Goal: Communication & Community: Answer question/provide support

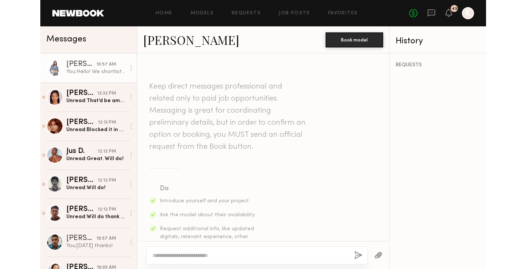
scroll to position [406, 0]
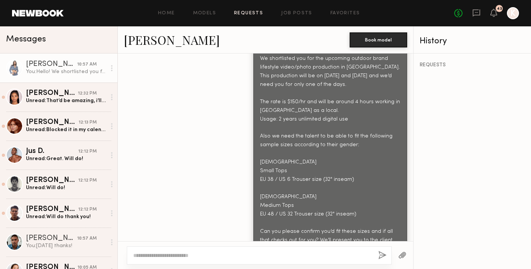
click at [250, 13] on link "Requests" at bounding box center [248, 13] width 29 height 5
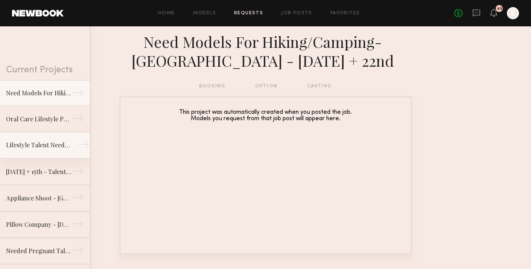
click at [32, 144] on div "Lifestyle Talent Needed - Ages [DEMOGRAPHIC_DATA] ([DATE])" at bounding box center [39, 144] width 66 height 9
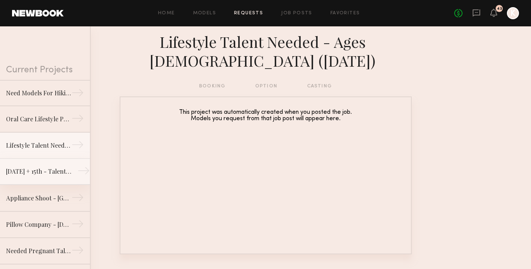
click at [32, 167] on div "[DATE] + 15th - Talent Needed [GEOGRAPHIC_DATA]" at bounding box center [39, 171] width 66 height 9
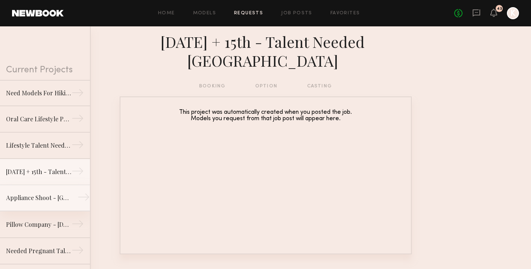
click at [31, 190] on link "Appliance Shoot - [GEOGRAPHIC_DATA] →" at bounding box center [45, 198] width 90 height 26
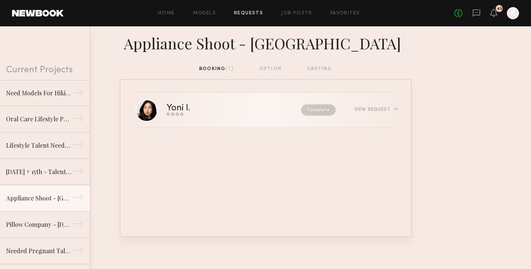
click at [352, 104] on div "Yoni I. Send request Model response Review hours worked Pay model Complete View…" at bounding box center [281, 110] width 229 height 12
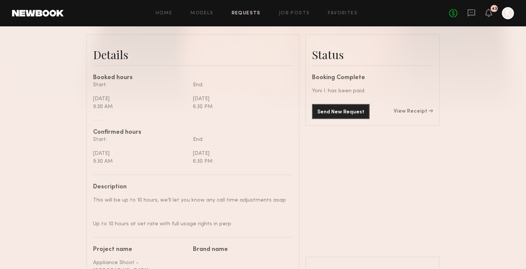
scroll to position [213, 0]
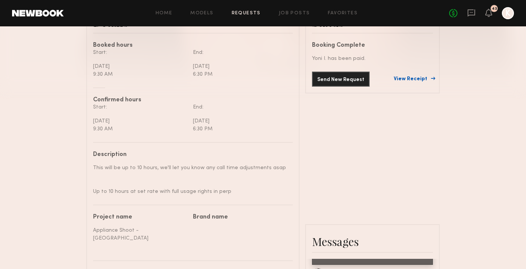
click at [412, 79] on link "View Receipt" at bounding box center [413, 78] width 39 height 5
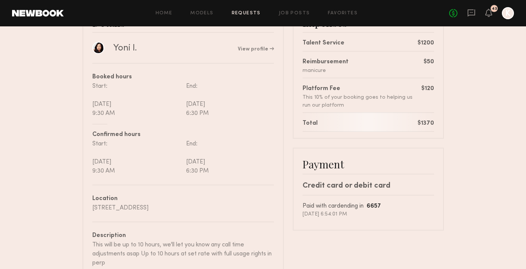
scroll to position [72, 0]
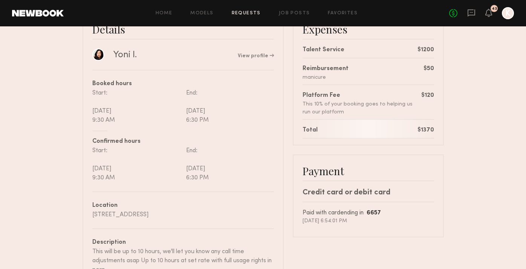
drag, startPoint x: 219, startPoint y: 214, endPoint x: 92, endPoint y: 213, distance: 126.9
click at [92, 213] on div "[STREET_ADDRESS]" at bounding box center [183, 214] width 182 height 9
copy div "[STREET_ADDRESS]"
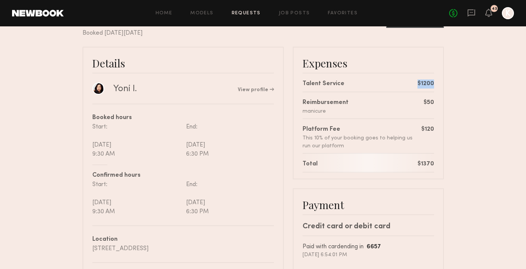
drag, startPoint x: 413, startPoint y: 84, endPoint x: 434, endPoint y: 85, distance: 21.1
click at [434, 85] on div "Expenses Talent Service $1200 Reimbursement manicure $50 Platform Fee This 10% …" at bounding box center [368, 113] width 151 height 133
copy div "$1200"
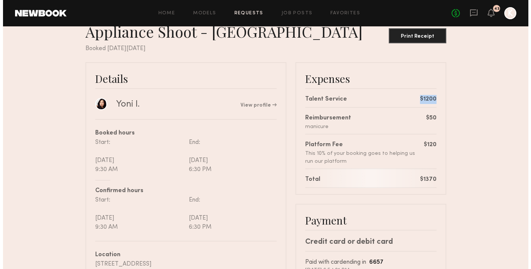
scroll to position [0, 0]
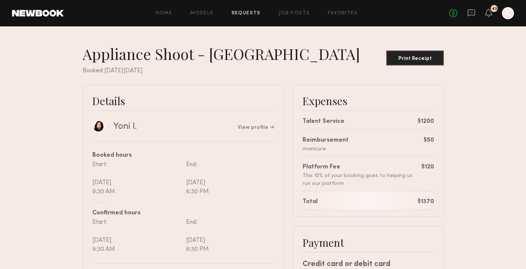
click at [445, 13] on div "No fees up to $5,000 43 K" at bounding box center [481, 13] width 65 height 12
click at [445, 13] on icon at bounding box center [471, 12] width 3 height 1
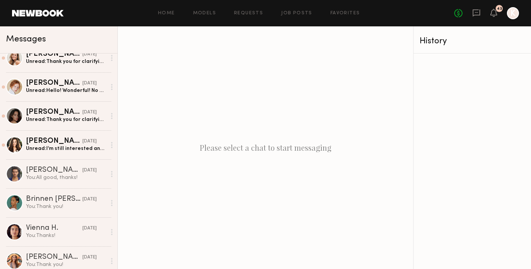
scroll to position [1351, 0]
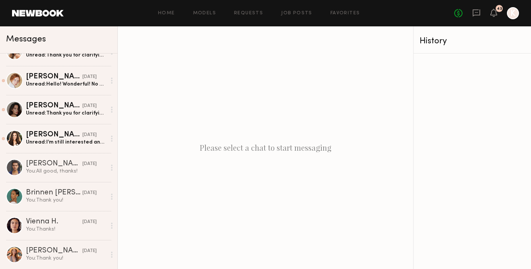
click at [60, 136] on div "[PERSON_NAME]" at bounding box center [54, 135] width 56 height 8
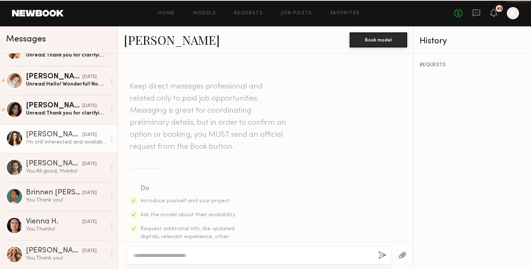
scroll to position [696, 0]
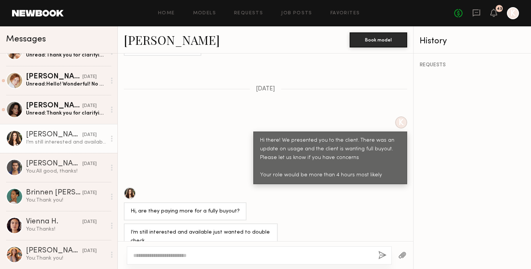
click at [169, 257] on textarea at bounding box center [252, 256] width 239 height 8
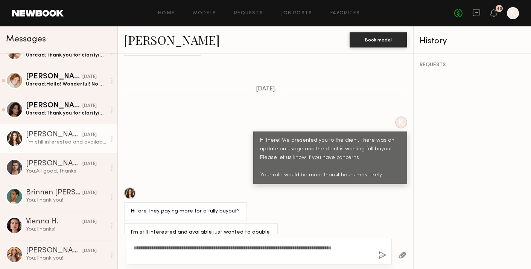
type textarea "**********"
click at [382, 258] on button "button" at bounding box center [383, 255] width 8 height 9
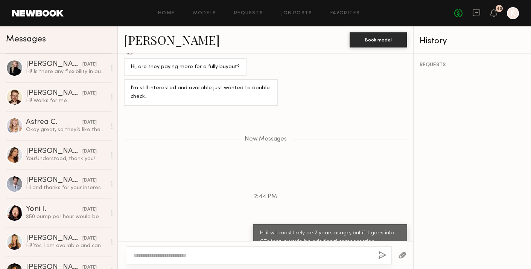
scroll to position [1687, 0]
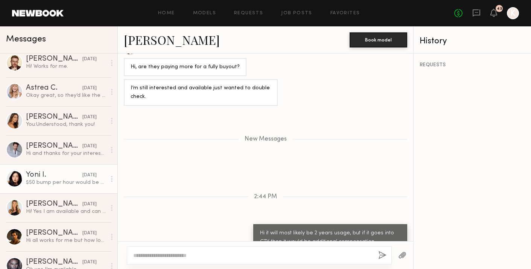
click at [41, 183] on div "$50 bump per hour would be amazing for me but any bump will be great 🙌🏼" at bounding box center [66, 182] width 80 height 7
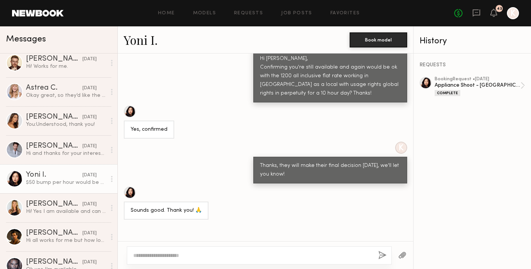
scroll to position [1201, 0]
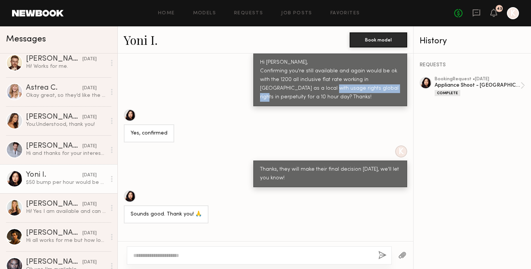
drag, startPoint x: 312, startPoint y: 77, endPoint x: 375, endPoint y: 78, distance: 63.7
click at [375, 78] on div "Hi [PERSON_NAME], Confirming you're still available and again would be ok with …" at bounding box center [330, 79] width 140 height 43
copy div "global rights in perpetuity"
click at [400, 258] on button "button" at bounding box center [402, 255] width 8 height 9
click at [191, 56] on div "K Hi [PERSON_NAME], Confirming you're still available and again would be ok wit…" at bounding box center [266, 72] width 296 height 68
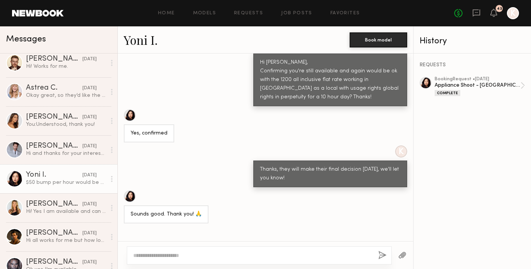
click at [407, 254] on div at bounding box center [402, 255] width 21 height 18
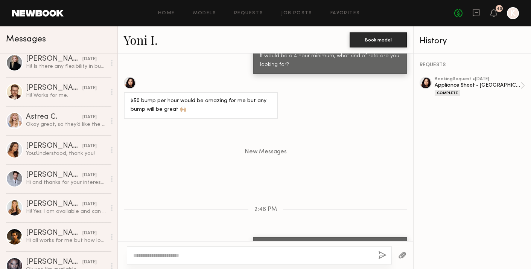
scroll to position [0, 0]
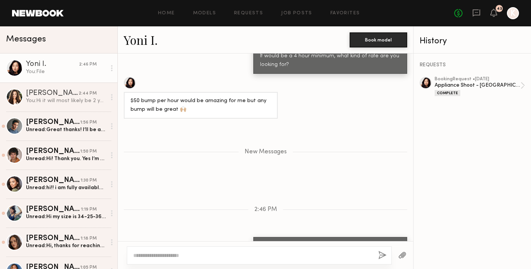
click at [161, 256] on textarea at bounding box center [252, 256] width 239 height 8
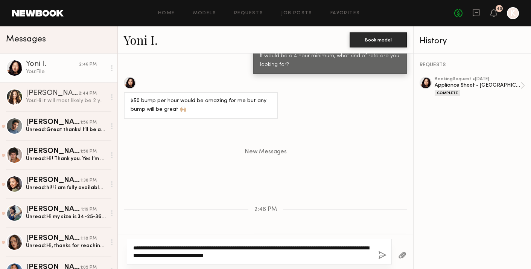
type textarea "**********"
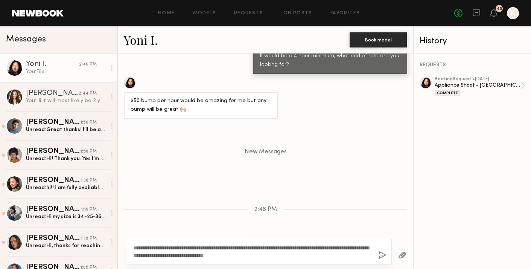
click at [380, 255] on button "button" at bounding box center [383, 255] width 8 height 9
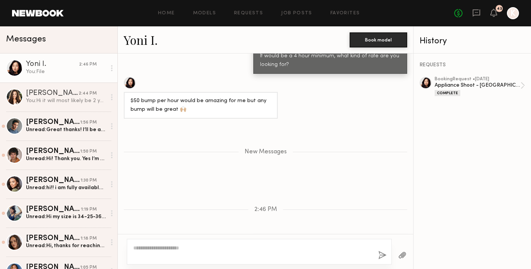
scroll to position [4245, 0]
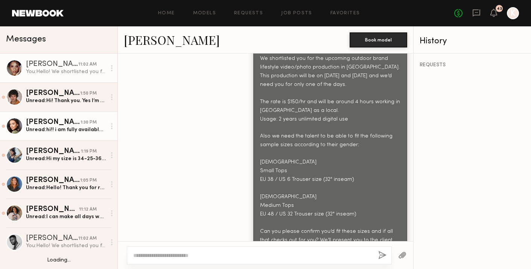
scroll to position [25, 0]
